Goal: Task Accomplishment & Management: Use online tool/utility

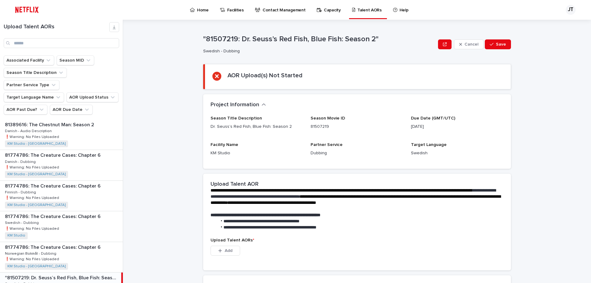
scroll to position [123, 0]
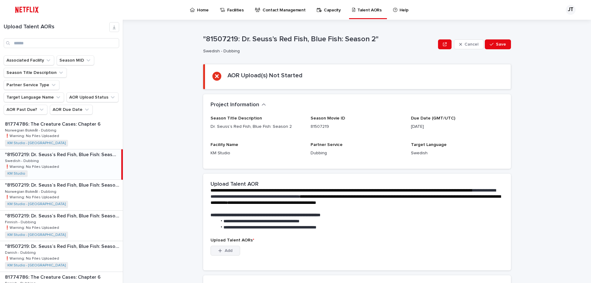
click at [221, 251] on button "Add" at bounding box center [226, 251] width 30 height 10
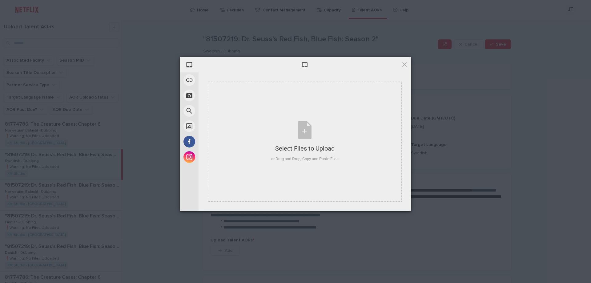
drag, startPoint x: 327, startPoint y: 61, endPoint x: 269, endPoint y: 78, distance: 60.6
click at [269, 78] on div "Select Files to Upload or Drag and Drop, Copy and Paste Files Selected Files: 0…" at bounding box center [305, 134] width 213 height 154
click at [409, 63] on div at bounding box center [305, 64] width 213 height 15
click at [406, 65] on span at bounding box center [404, 64] width 7 height 7
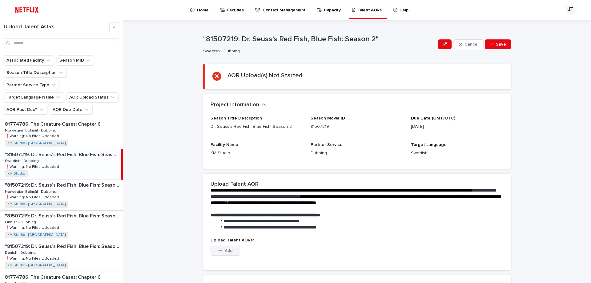
click at [215, 252] on button "Add" at bounding box center [226, 251] width 30 height 10
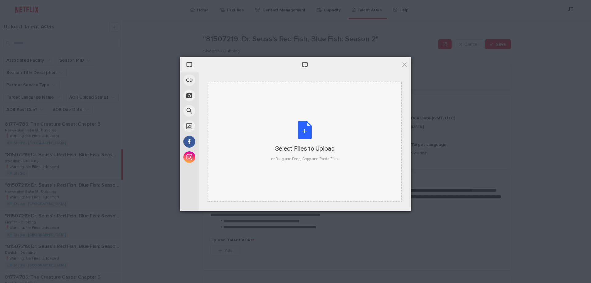
click at [304, 132] on div "Select Files to Upload or Drag and Drop, Copy and Paste Files" at bounding box center [304, 141] width 67 height 41
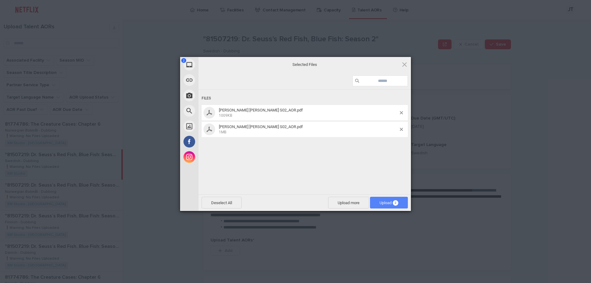
click at [381, 203] on span "Upload 2" at bounding box center [389, 203] width 19 height 5
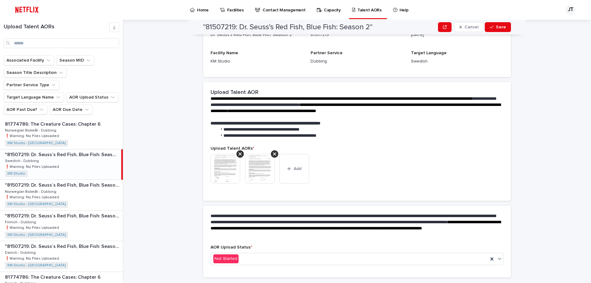
scroll to position [78, 0]
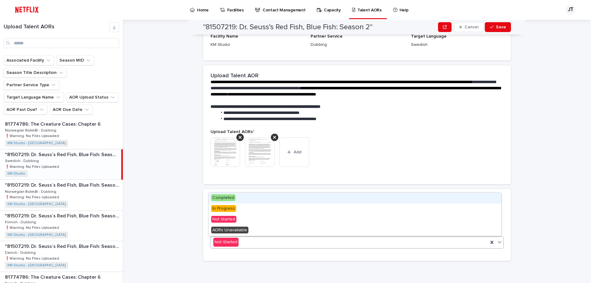
click at [498, 243] on icon at bounding box center [500, 242] width 4 height 2
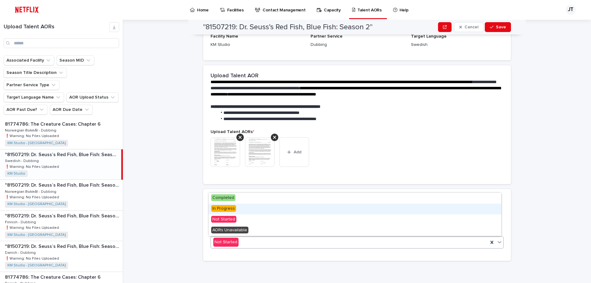
click at [227, 207] on span "In Progress" at bounding box center [223, 208] width 25 height 7
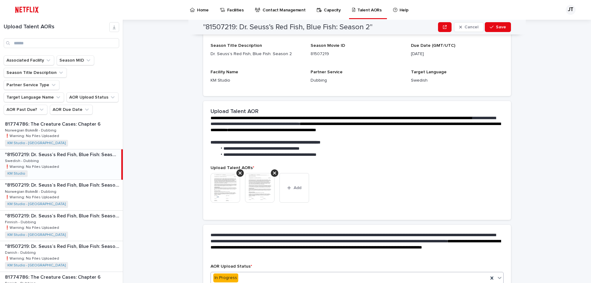
scroll to position [96, 0]
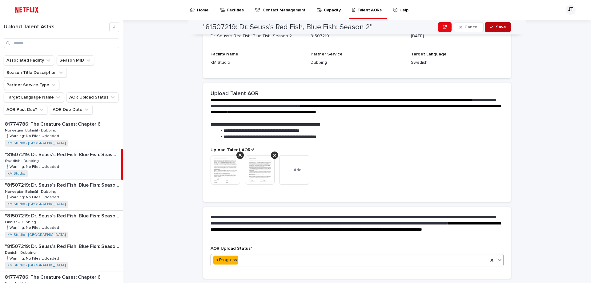
click at [491, 27] on icon "button" at bounding box center [492, 27] width 4 height 4
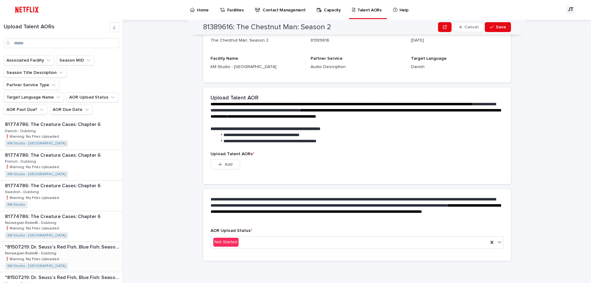
scroll to position [62, 0]
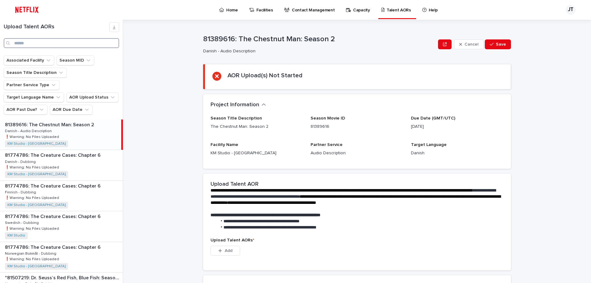
click at [41, 43] on input "Search" at bounding box center [61, 43] width 115 height 10
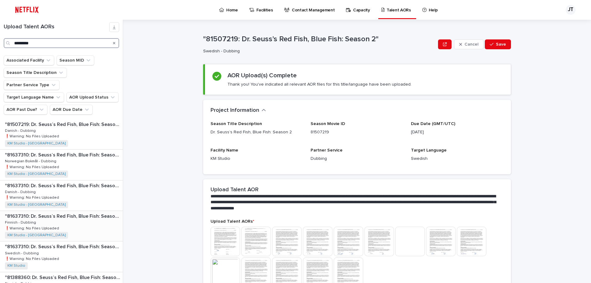
scroll to position [92, 0]
type input "*********"
click at [25, 219] on p "Swedish - Dubbing" at bounding box center [22, 222] width 35 height 6
